Goal: Task Accomplishment & Management: Manage account settings

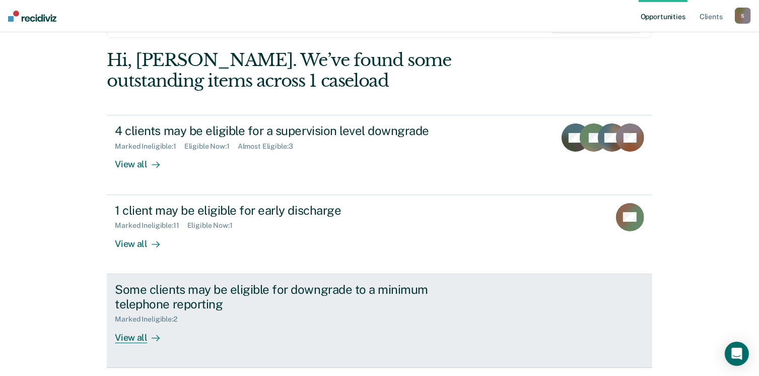
scroll to position [101, 0]
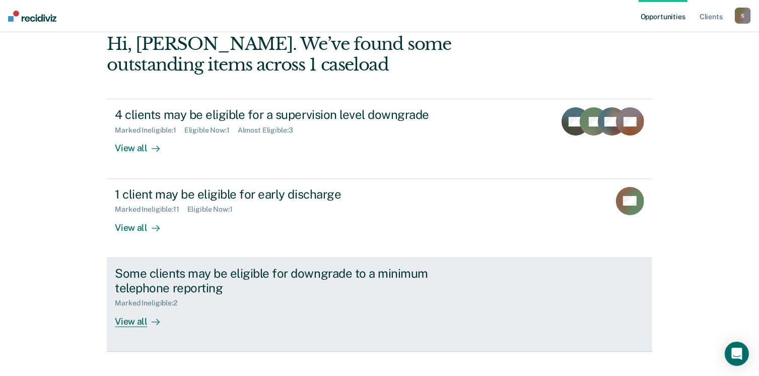
click at [130, 320] on div "View all" at bounding box center [143, 317] width 56 height 20
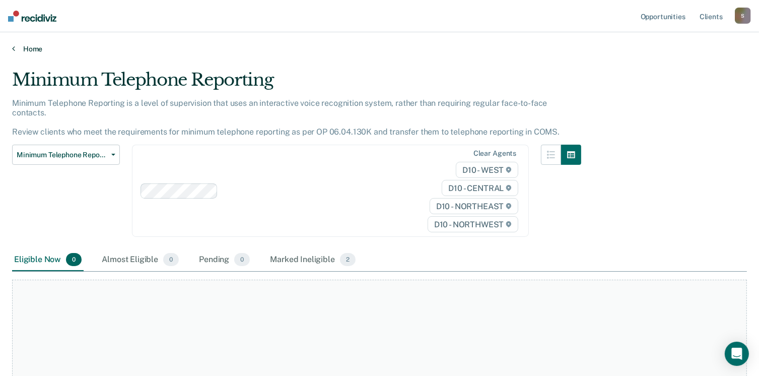
click at [13, 47] on icon at bounding box center [13, 48] width 3 height 8
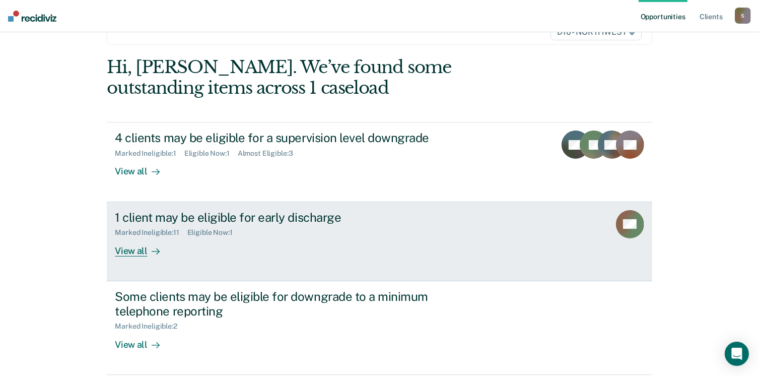
scroll to position [101, 0]
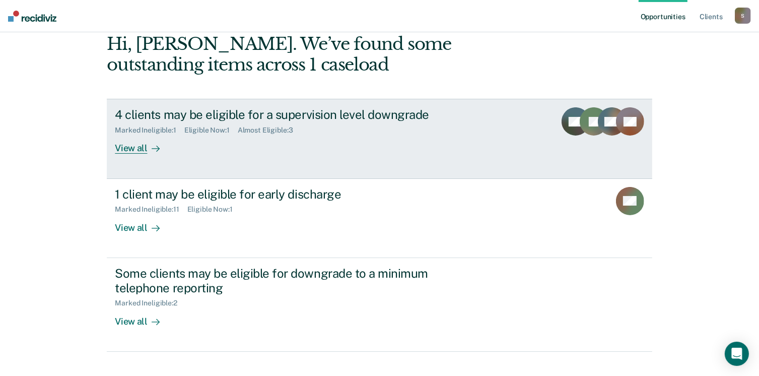
click at [136, 147] on div "View all" at bounding box center [143, 144] width 56 height 20
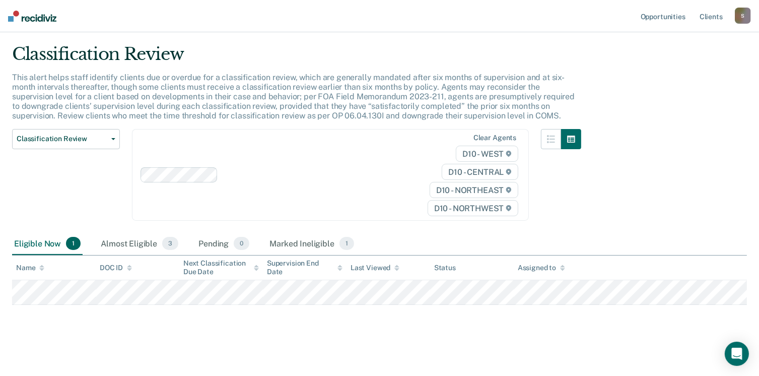
scroll to position [26, 0]
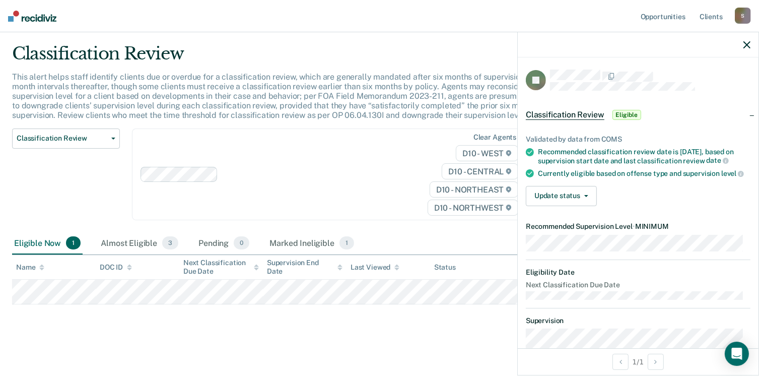
click at [748, 43] on icon "button" at bounding box center [746, 44] width 7 height 7
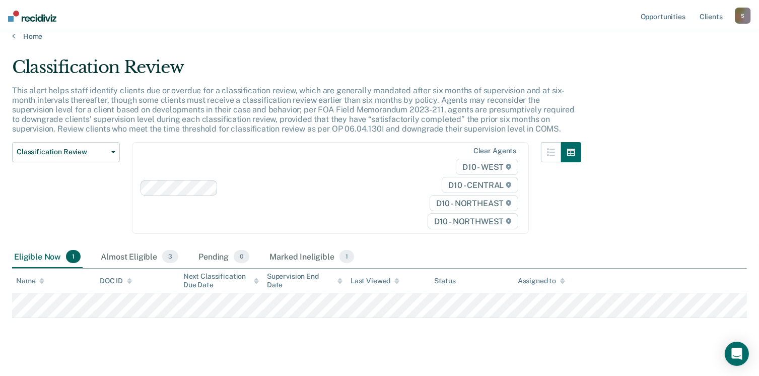
scroll to position [0, 0]
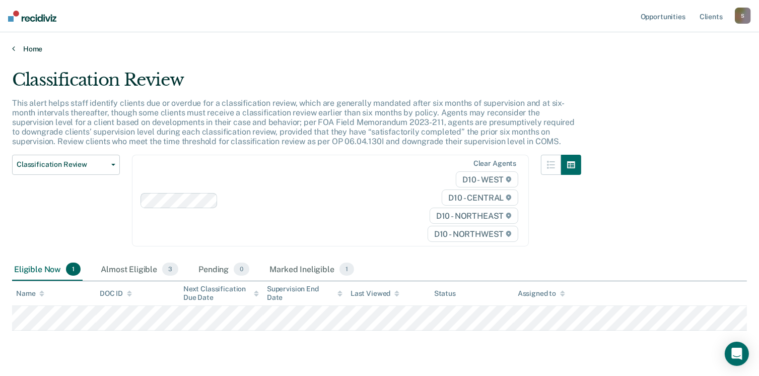
click at [13, 47] on icon at bounding box center [13, 48] width 3 height 8
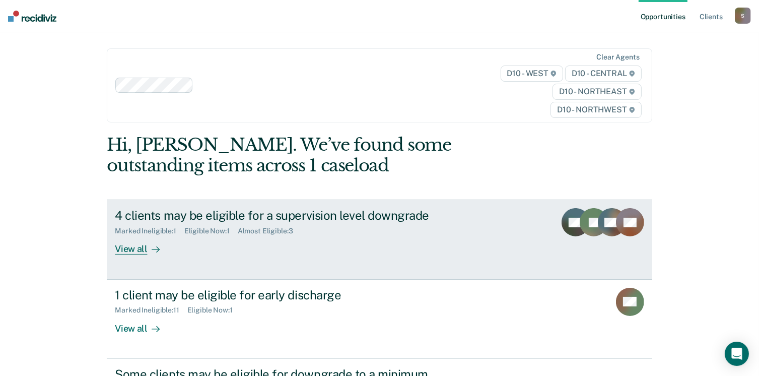
click at [129, 248] on div "View all" at bounding box center [143, 245] width 56 height 20
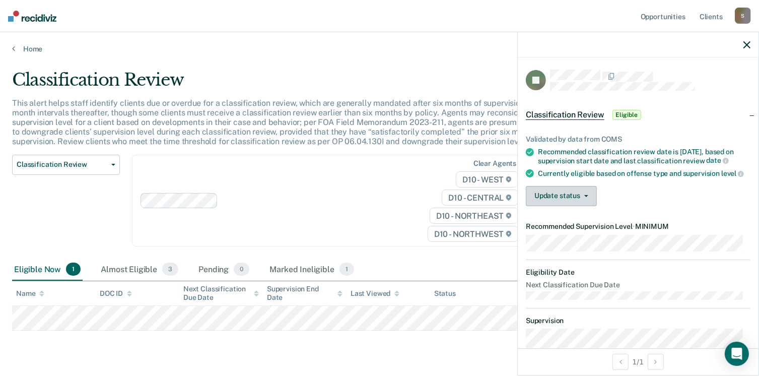
click at [571, 206] on button "Update status" at bounding box center [561, 196] width 71 height 20
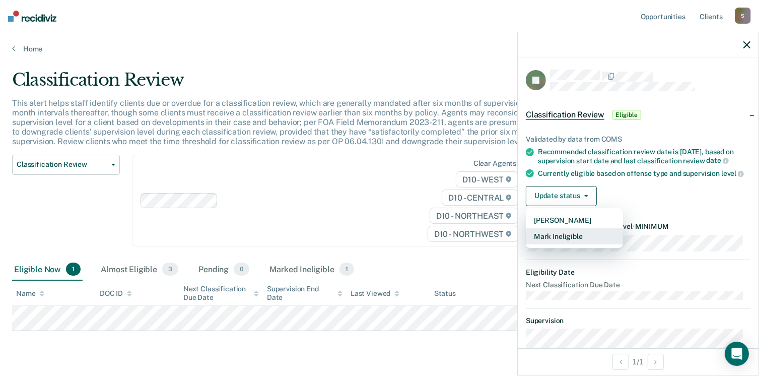
click at [569, 244] on button "Mark Ineligible" at bounding box center [574, 236] width 97 height 16
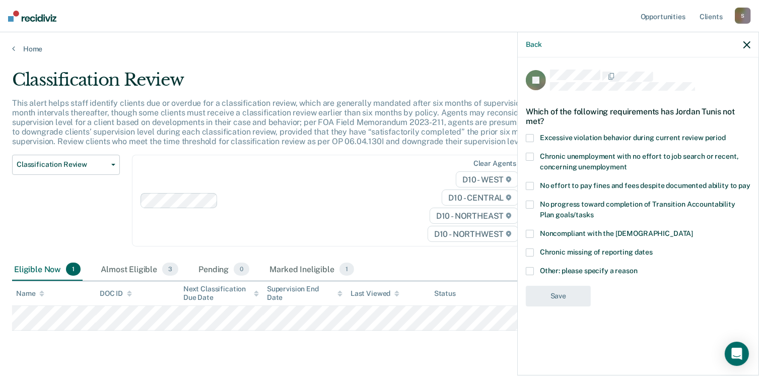
click at [532, 182] on span at bounding box center [530, 186] width 8 height 8
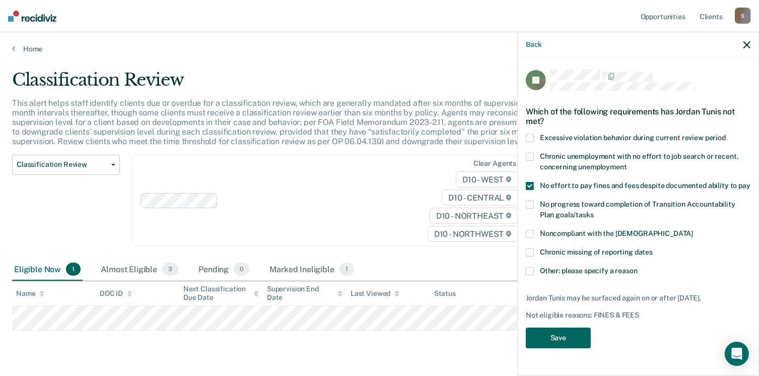
click at [559, 333] on button "Save" at bounding box center [558, 337] width 65 height 21
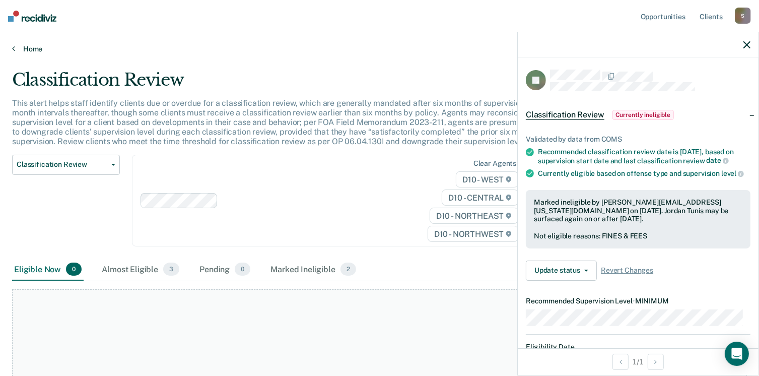
click at [12, 47] on icon at bounding box center [13, 48] width 3 height 8
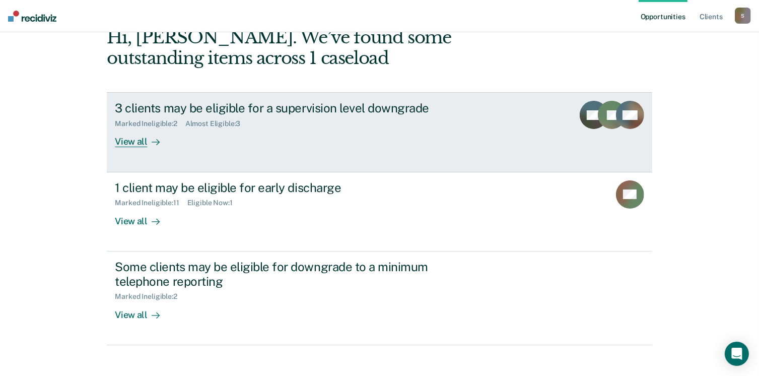
scroll to position [137, 0]
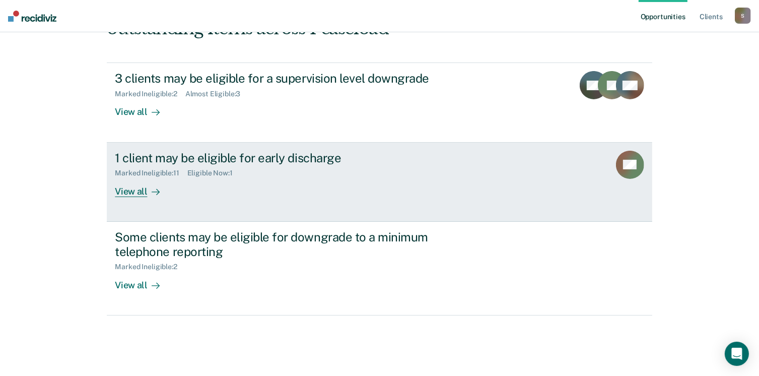
click at [129, 189] on div "View all" at bounding box center [143, 187] width 56 height 20
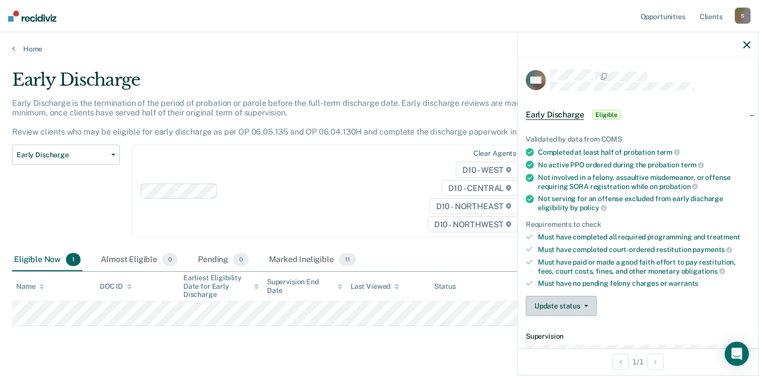
click at [581, 299] on button "Update status" at bounding box center [561, 305] width 71 height 20
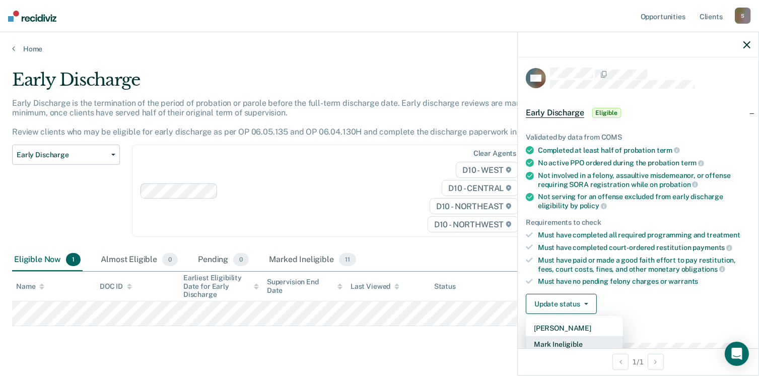
click at [577, 341] on button "Mark Ineligible" at bounding box center [574, 344] width 97 height 16
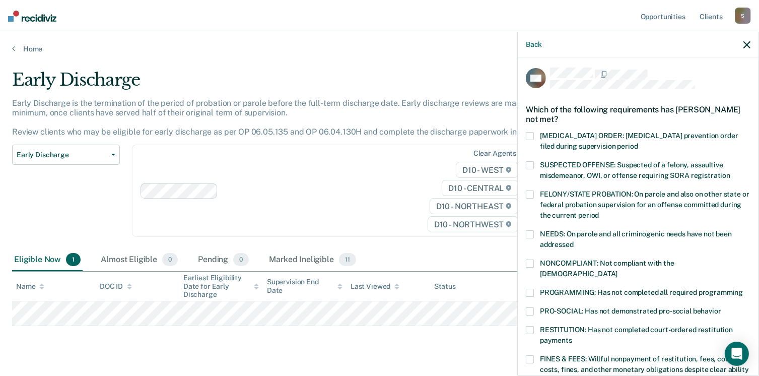
click at [530, 288] on span at bounding box center [530, 292] width 8 height 8
click at [530, 355] on span at bounding box center [530, 359] width 8 height 8
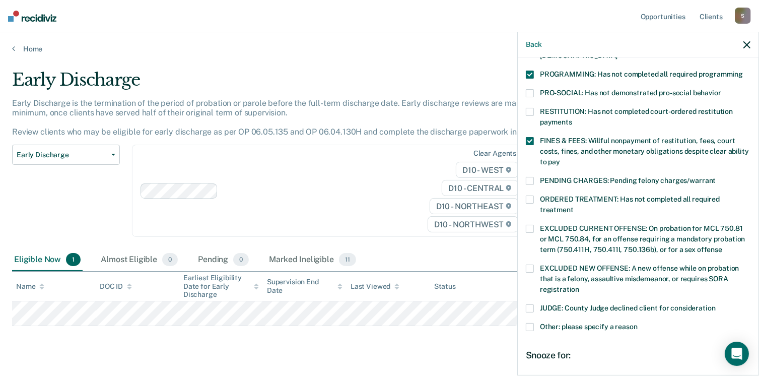
scroll to position [254, 0]
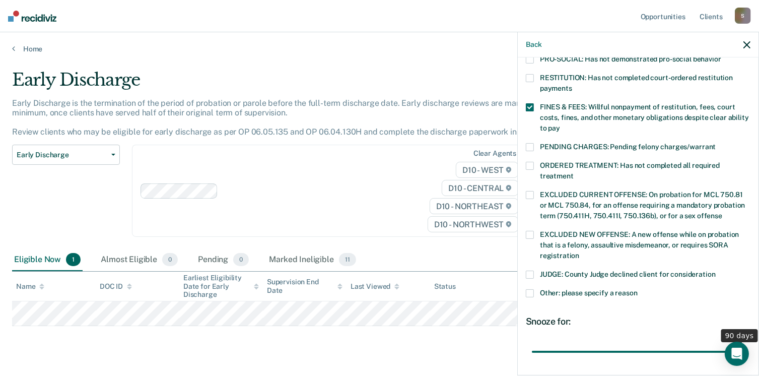
drag, startPoint x: 599, startPoint y: 339, endPoint x: 737, endPoint y: 333, distance: 138.0
type input "90"
click at [737, 343] on input "range" at bounding box center [638, 352] width 212 height 18
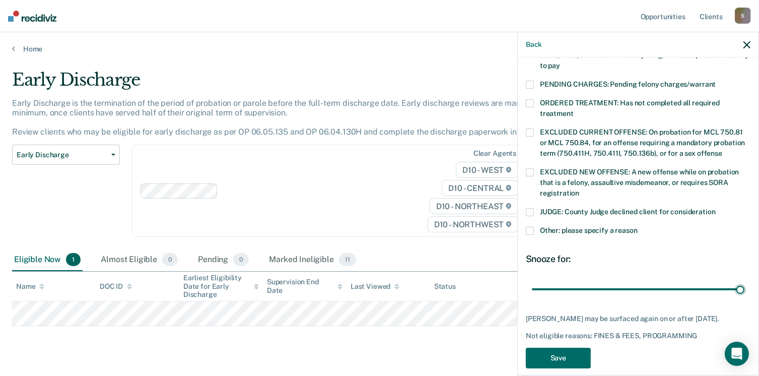
scroll to position [317, 0]
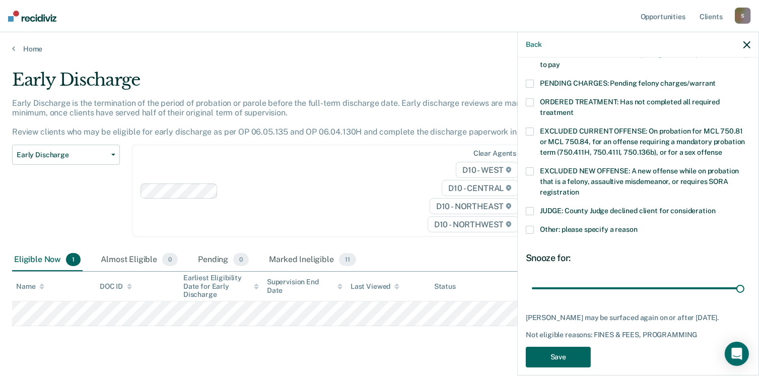
click at [552, 346] on button "Save" at bounding box center [558, 356] width 65 height 21
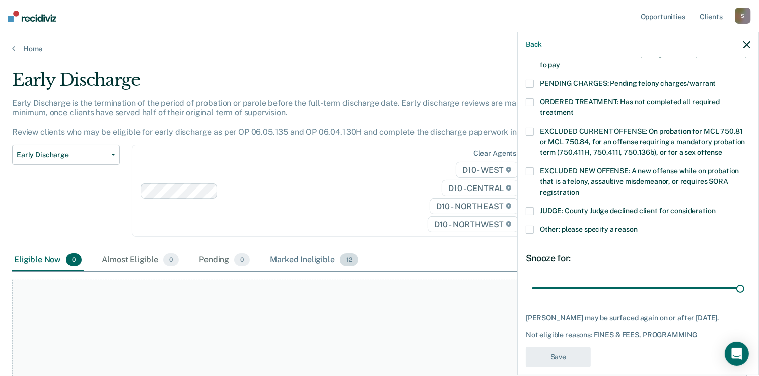
scroll to position [260, 0]
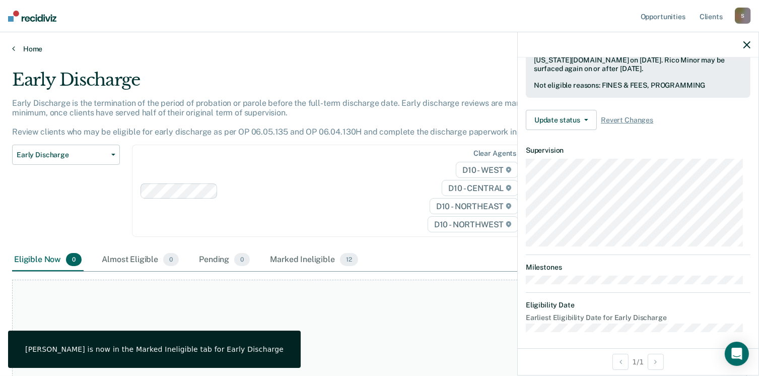
click at [13, 46] on icon at bounding box center [13, 48] width 3 height 8
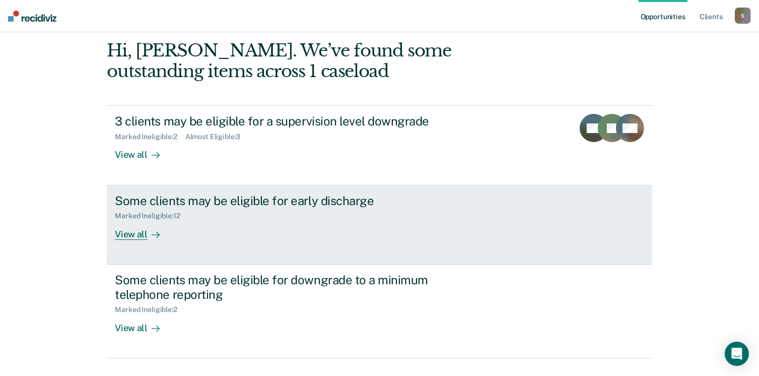
scroll to position [36, 0]
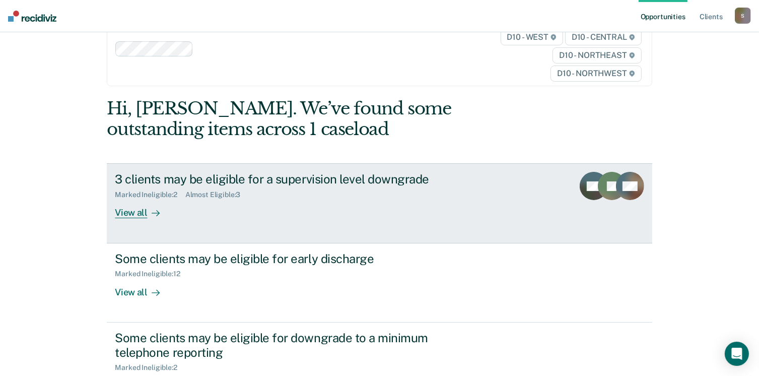
click at [127, 210] on div "View all" at bounding box center [143, 209] width 56 height 20
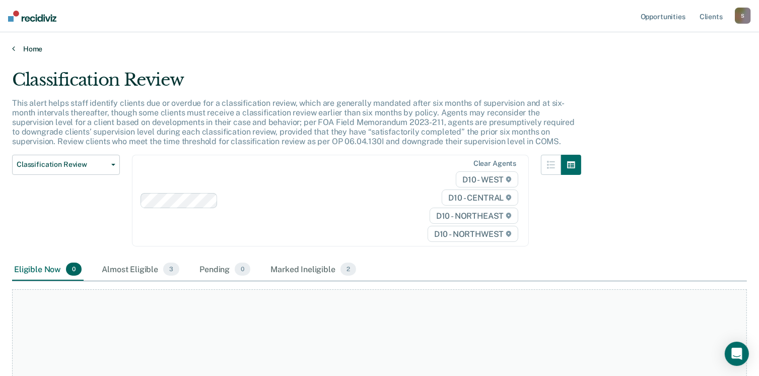
click at [13, 47] on icon at bounding box center [13, 48] width 3 height 8
